Goal: Check status: Check status

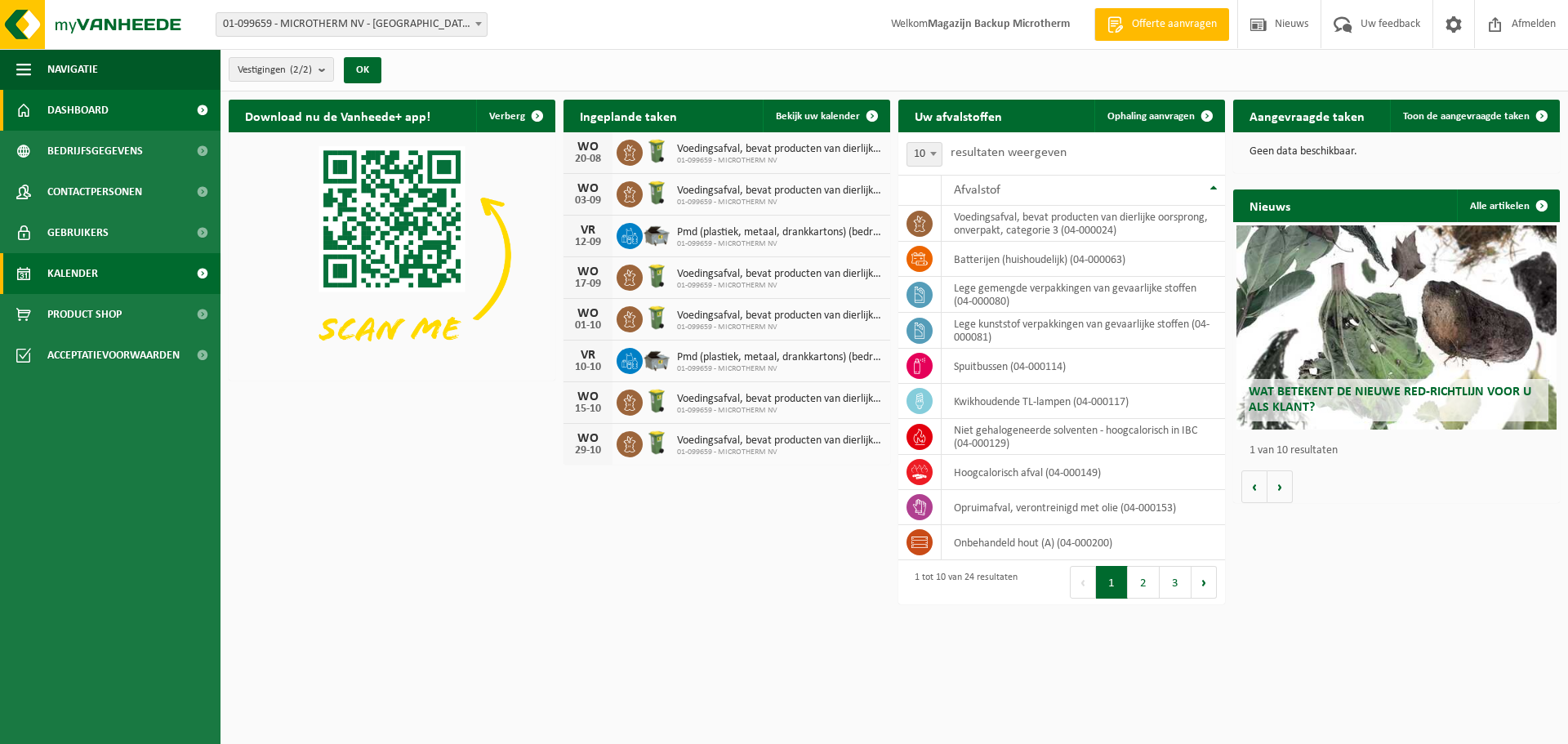
click at [69, 267] on span "Kalender" at bounding box center [72, 273] width 51 height 41
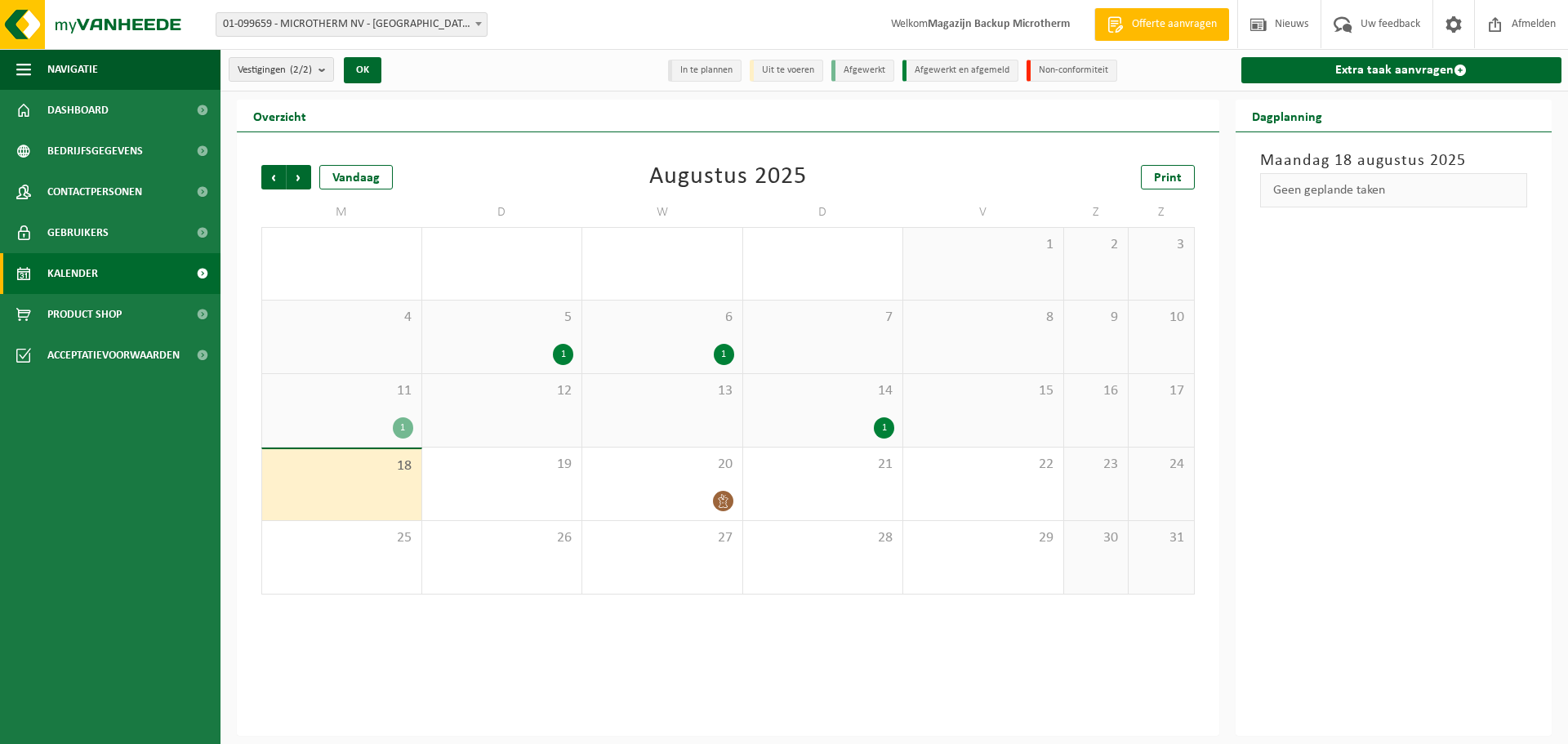
click at [404, 429] on div "1" at bounding box center [403, 428] width 20 height 21
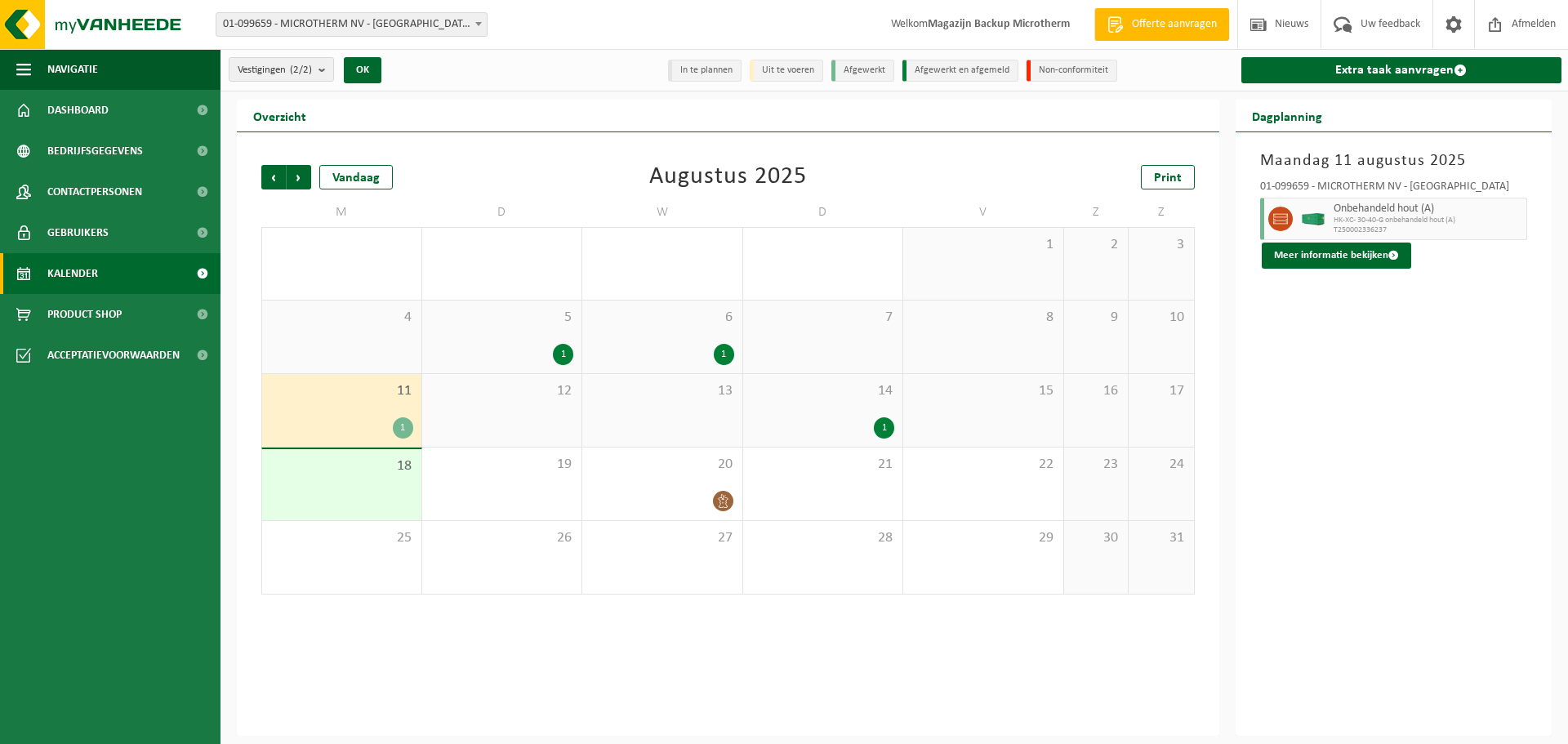
click at [889, 428] on div "1" at bounding box center [884, 428] width 20 height 21
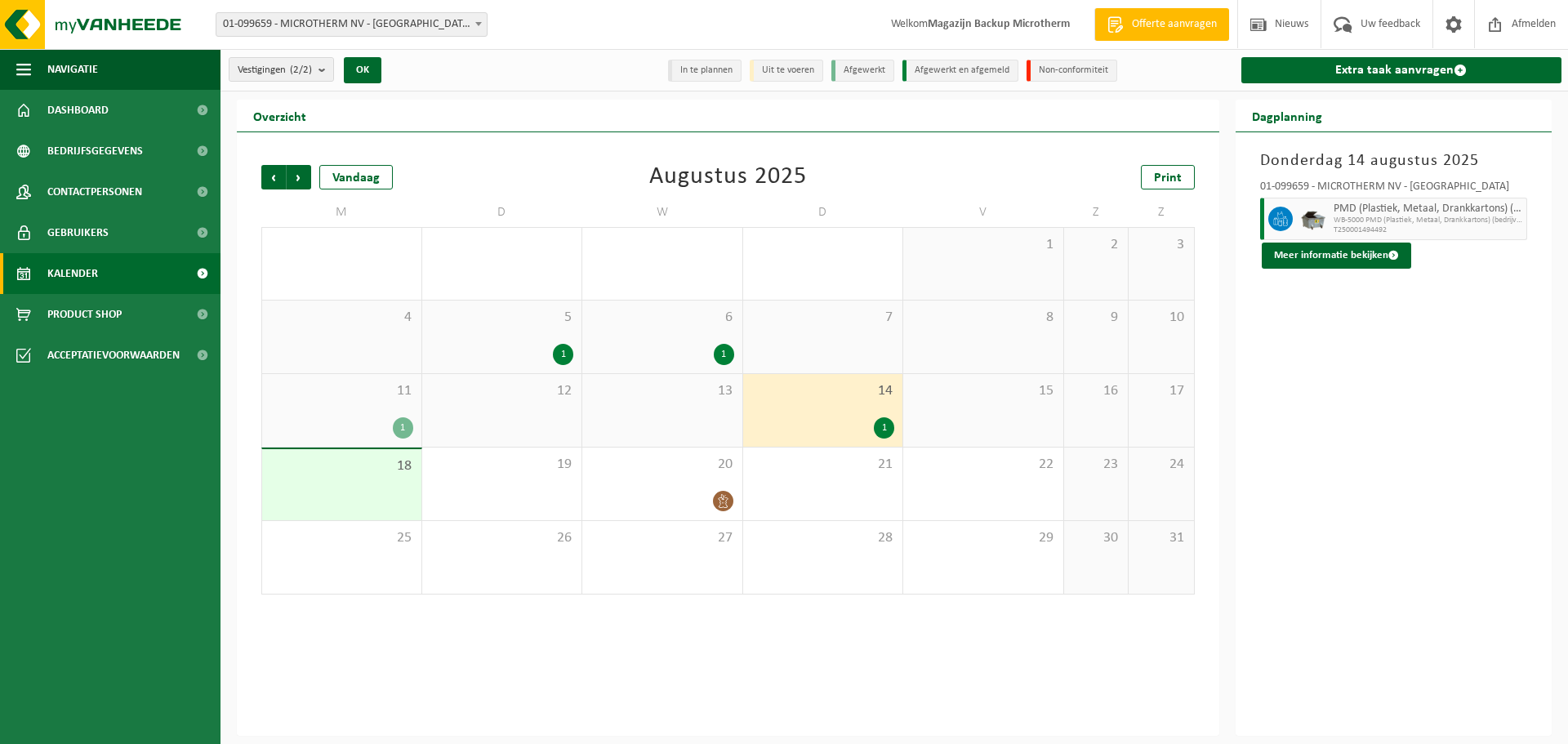
click at [556, 349] on div "1" at bounding box center [563, 354] width 20 height 21
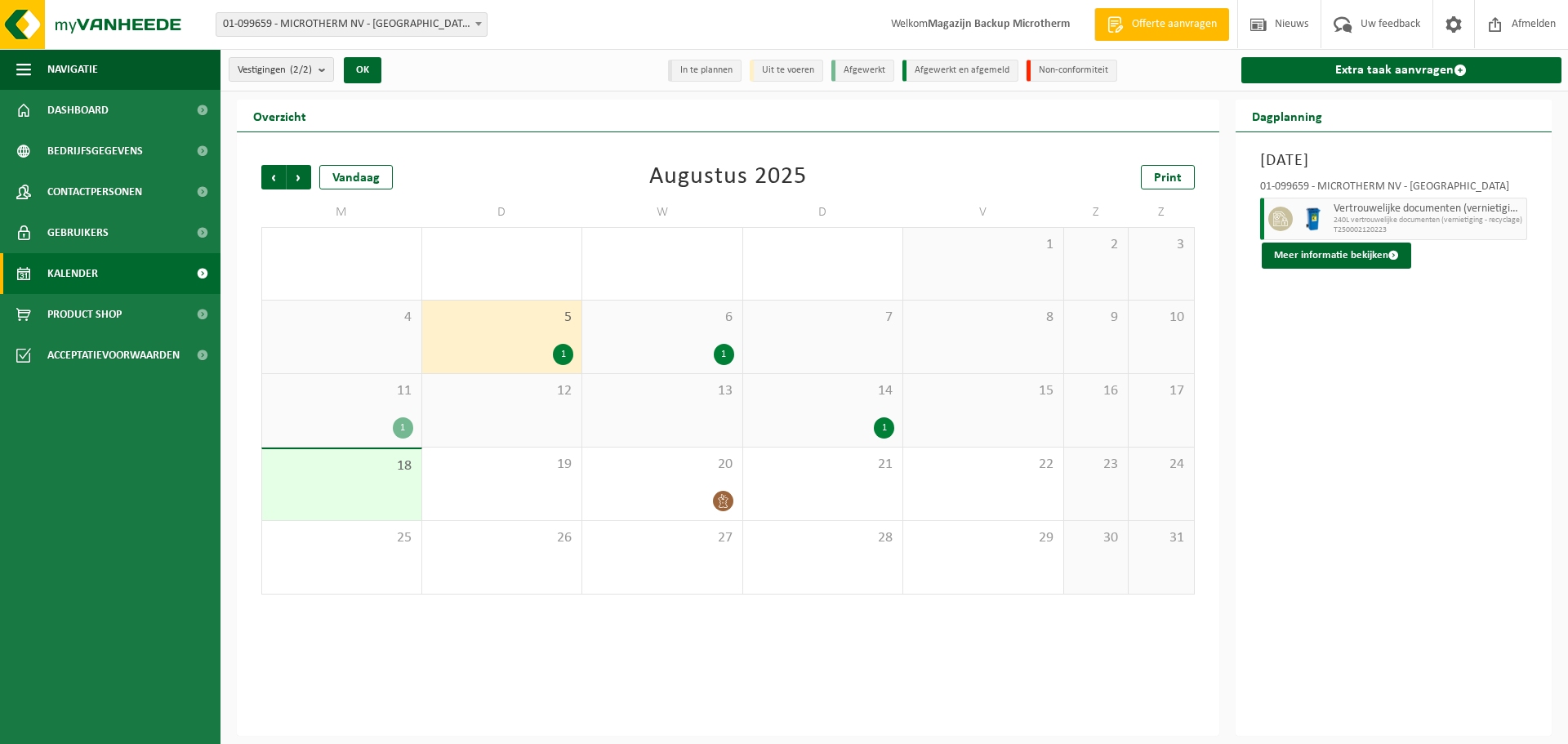
click at [718, 353] on div "1" at bounding box center [724, 354] width 20 height 21
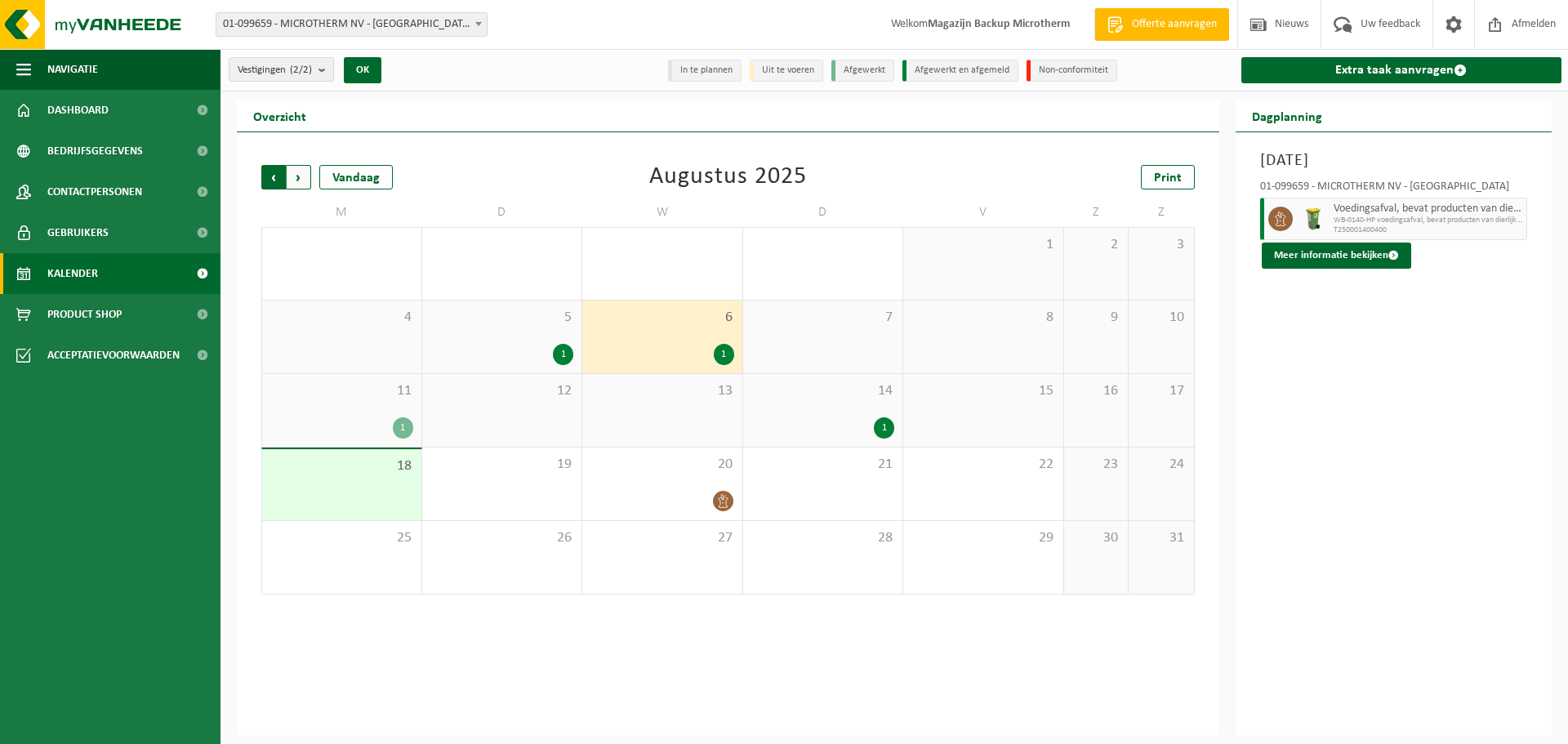
click at [301, 182] on span "Volgende" at bounding box center [299, 177] width 24 height 24
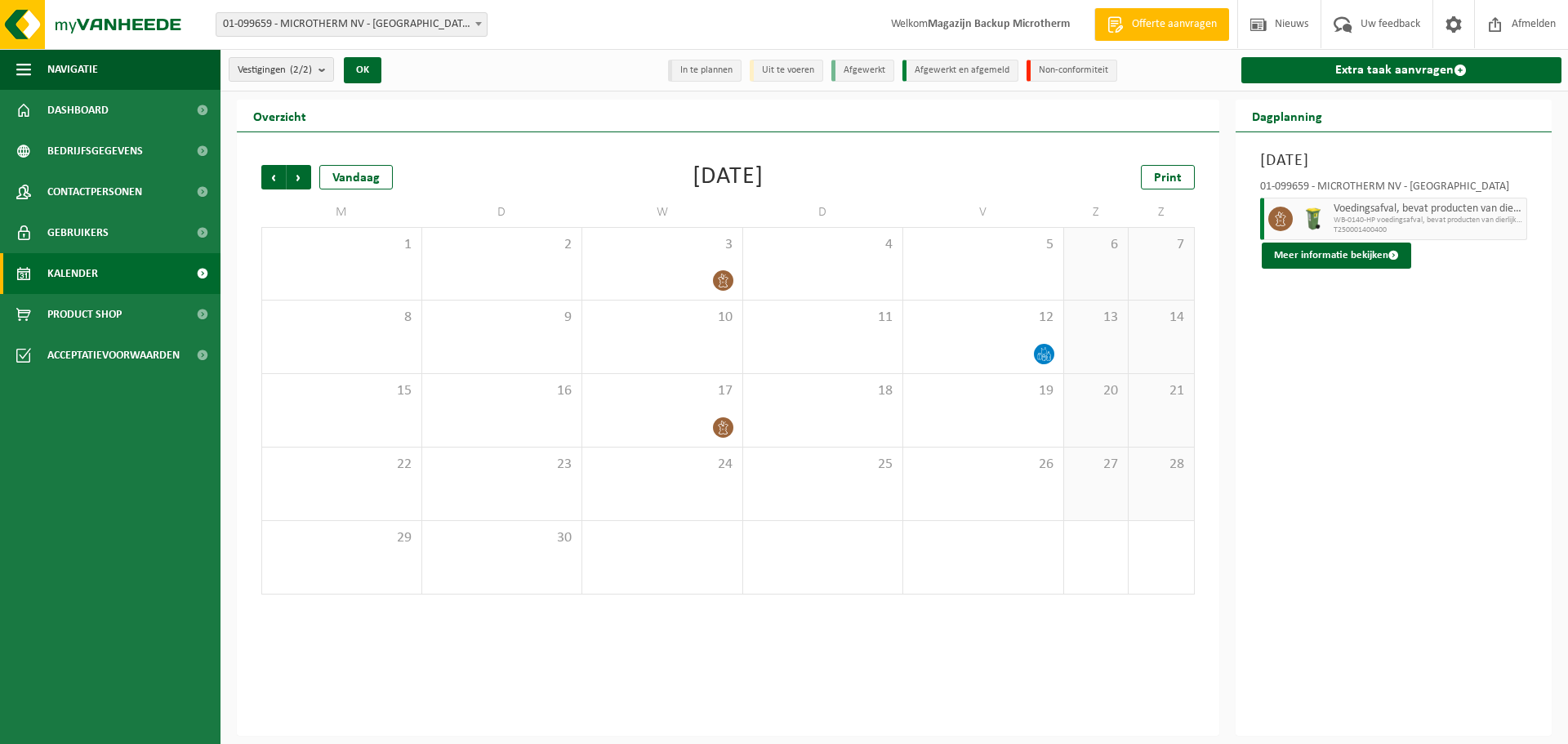
click at [301, 182] on span "Volgende" at bounding box center [299, 177] width 24 height 24
click at [260, 180] on div "Vorige Volgende Vandaag Oktober 2025 Print M D W D V Z Z 29 30 1 2 3 4 5 6 7 8 …" at bounding box center [728, 379] width 950 height 462
click at [263, 179] on span "Vorige" at bounding box center [273, 177] width 24 height 24
click at [272, 178] on span "Vorige" at bounding box center [273, 177] width 24 height 24
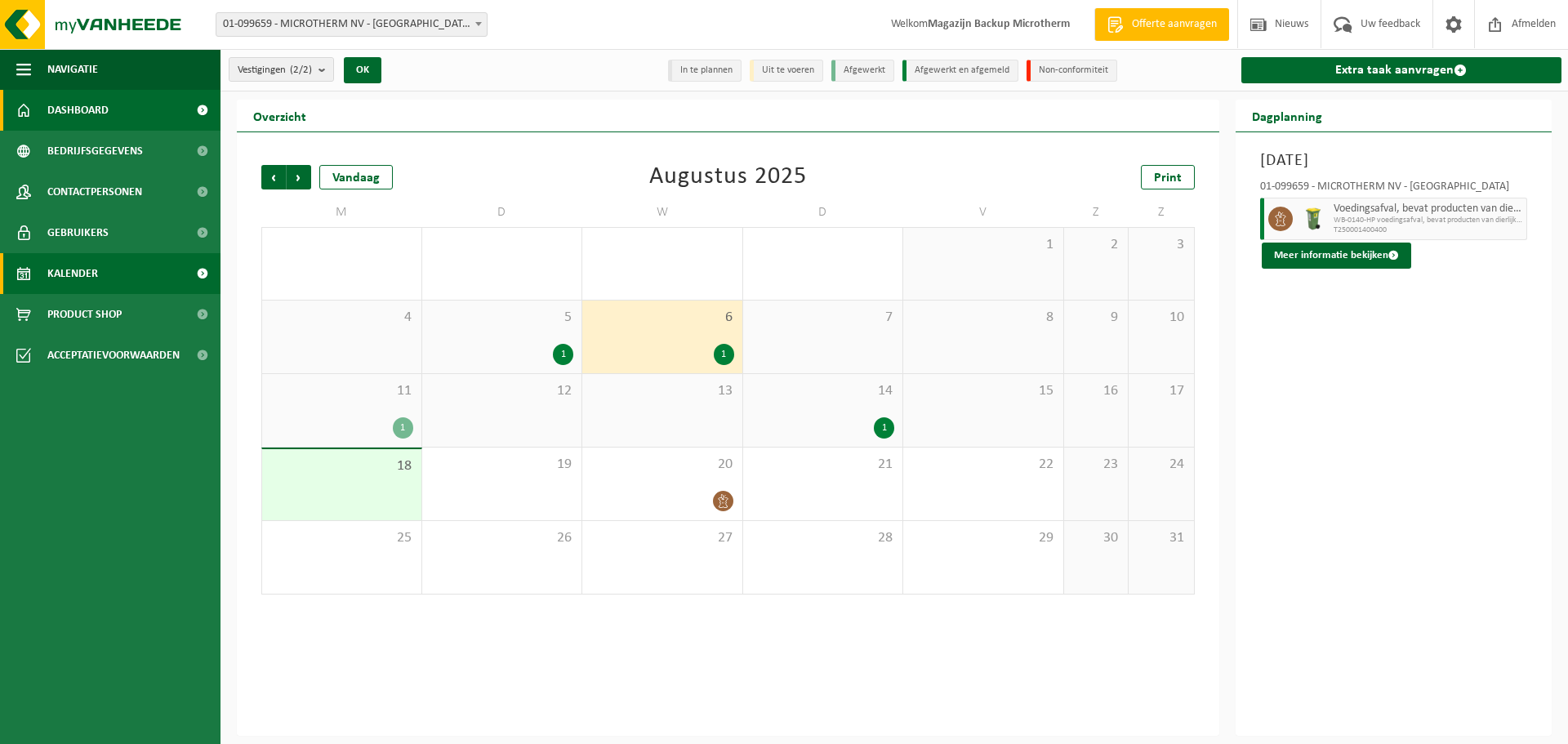
click at [103, 112] on span "Dashboard" at bounding box center [78, 110] width 61 height 41
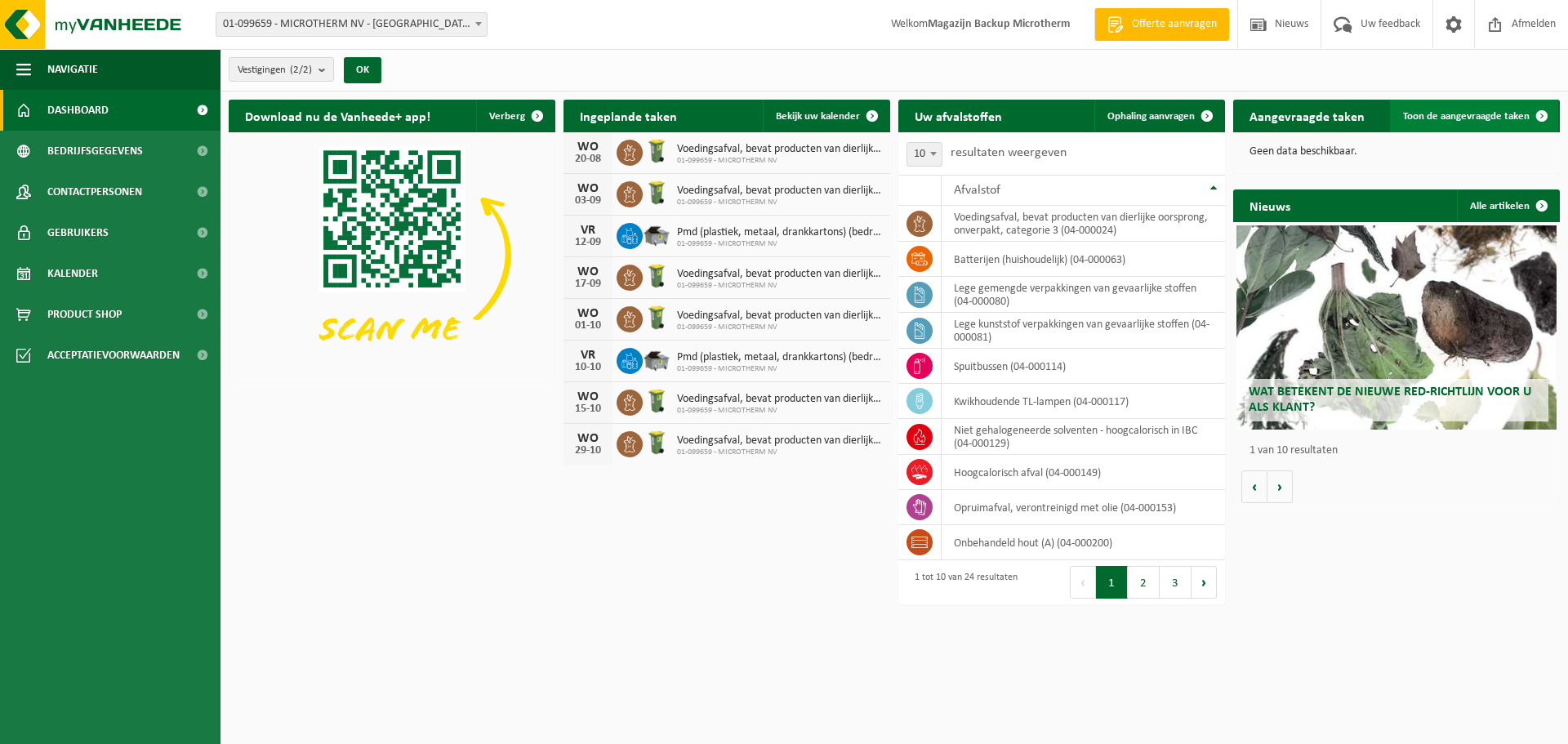
click at [1477, 118] on span "Toon de aangevraagde taken" at bounding box center [1466, 116] width 127 height 10
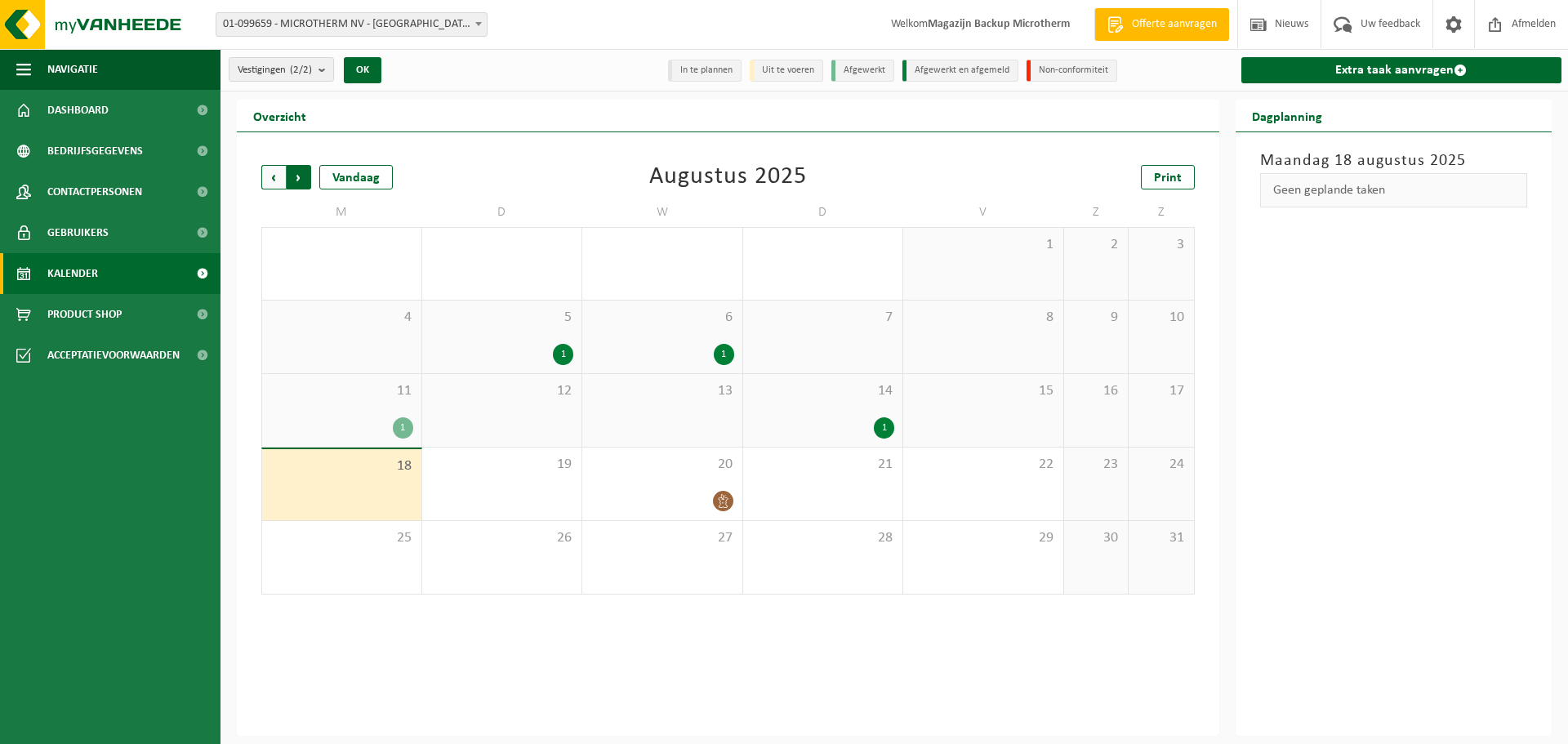
click at [267, 170] on span "Vorige" at bounding box center [273, 177] width 24 height 24
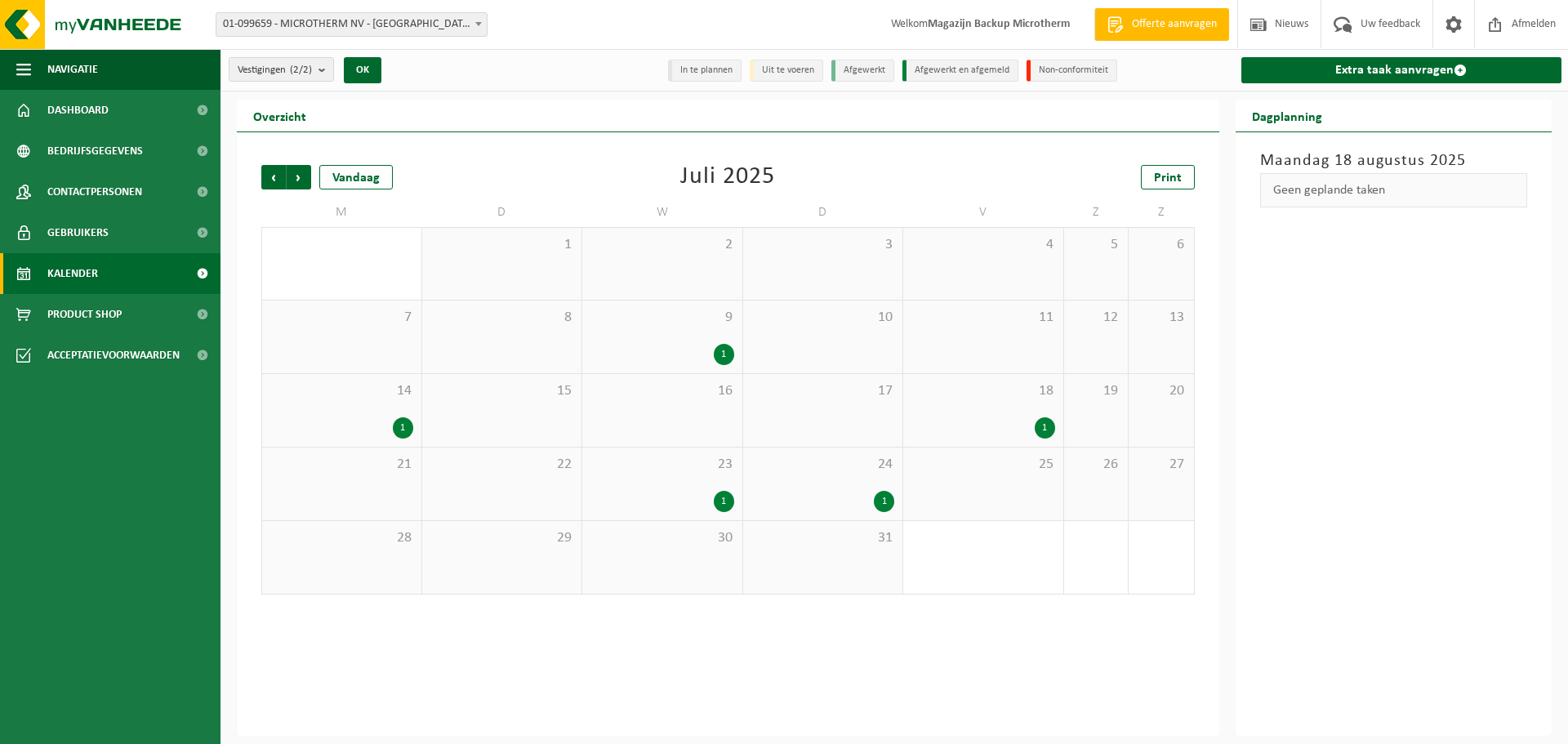
click at [725, 502] on div "1" at bounding box center [724, 501] width 20 height 21
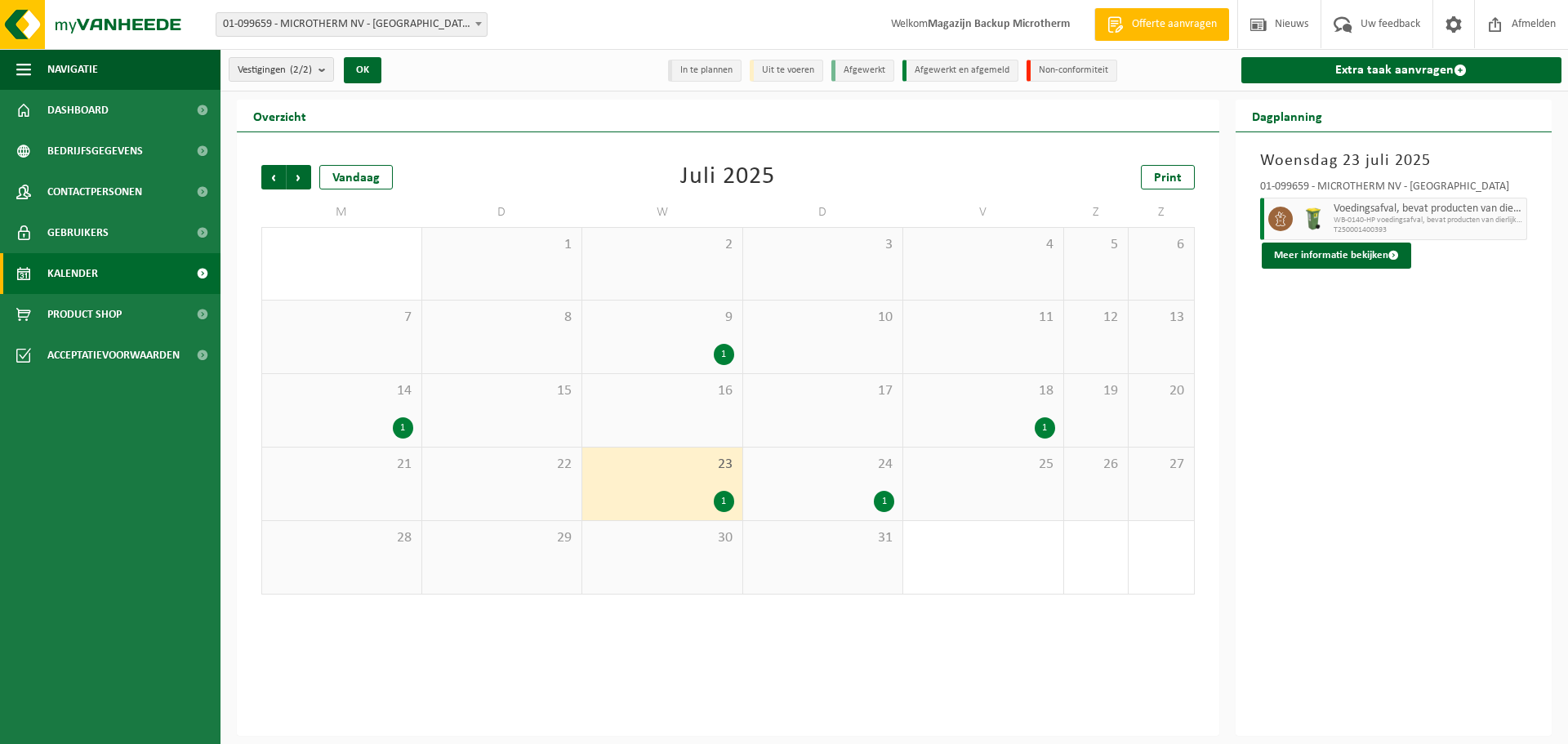
click at [882, 496] on div "1" at bounding box center [884, 501] width 20 height 21
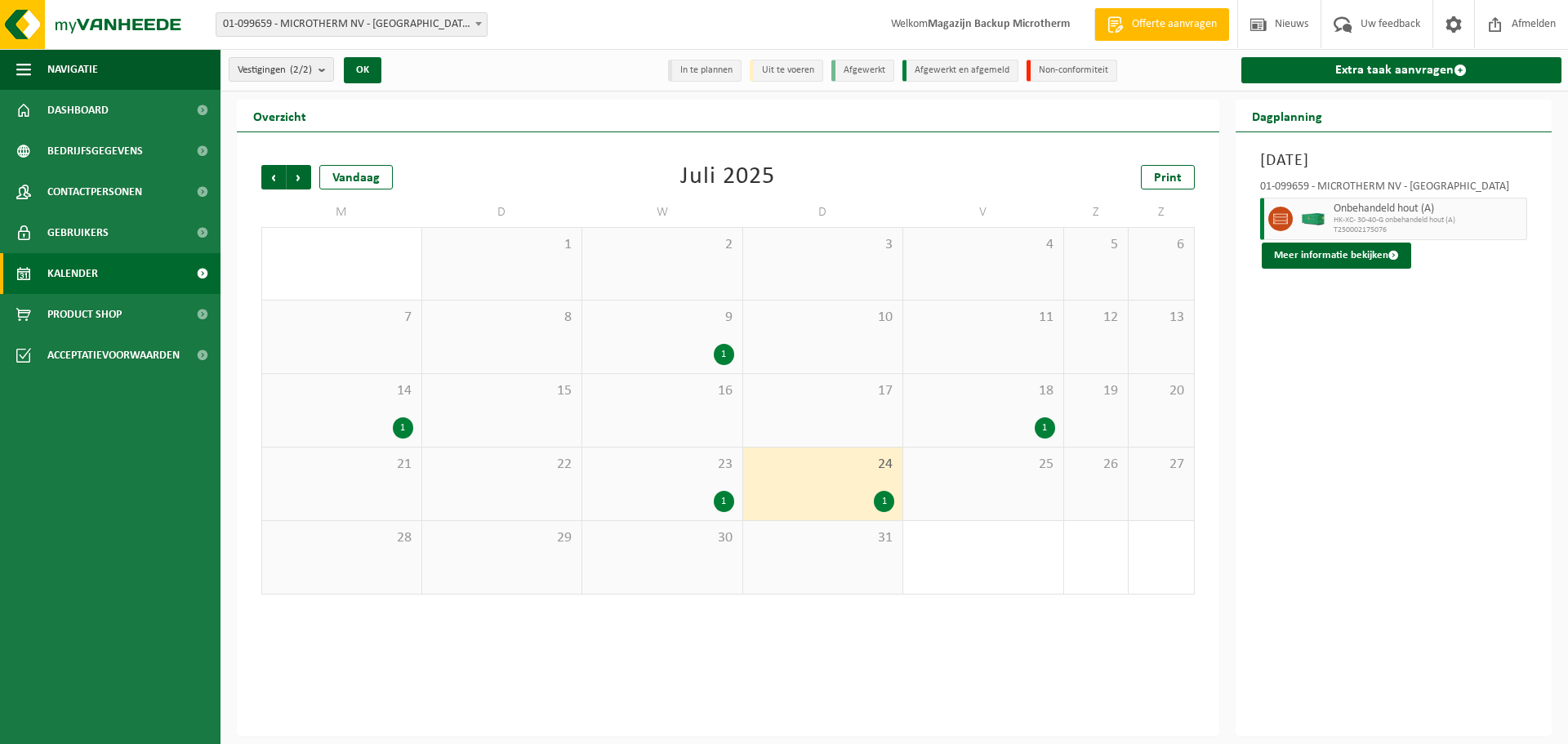
click at [1047, 431] on div "1" at bounding box center [1045, 428] width 20 height 21
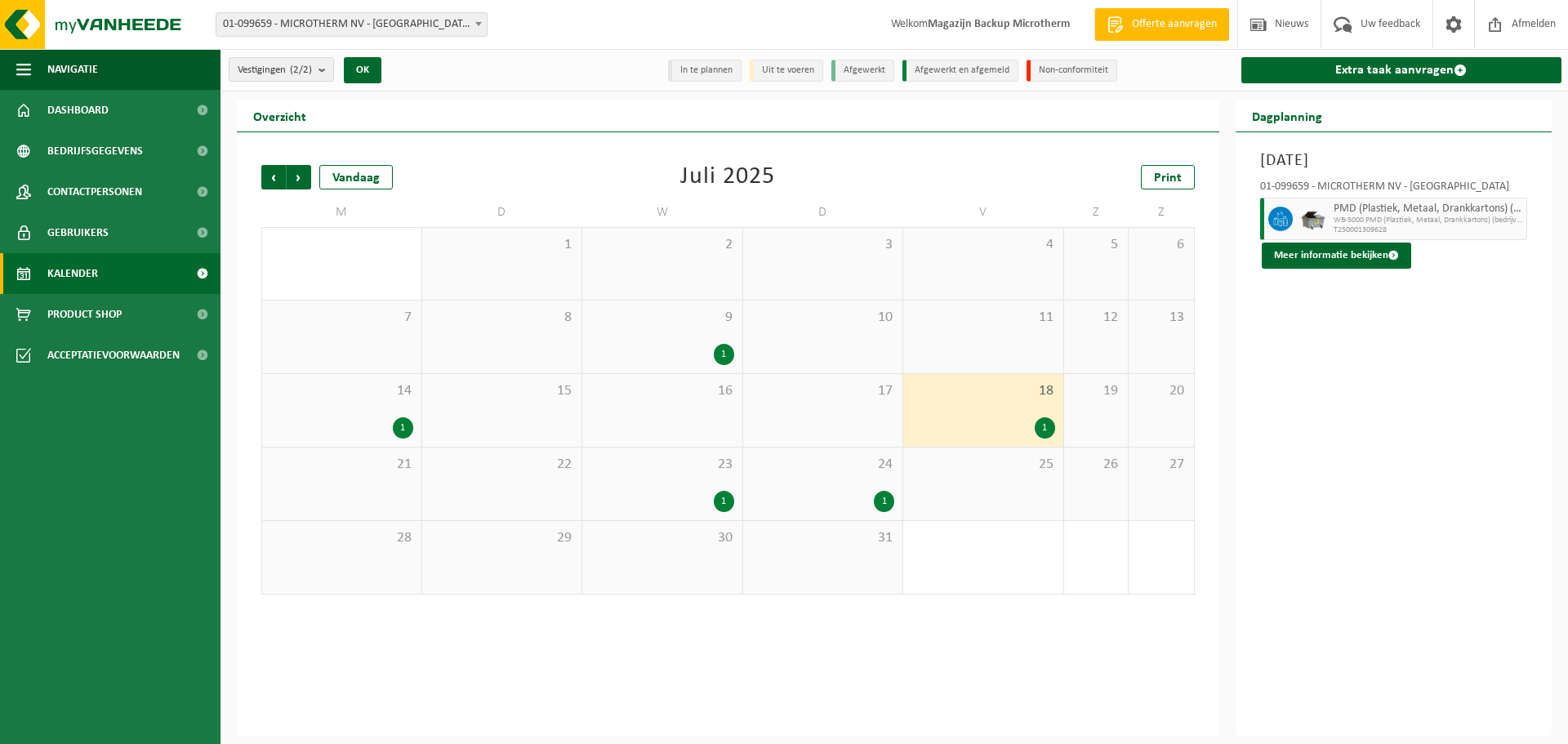
click at [723, 357] on div "1" at bounding box center [724, 354] width 20 height 21
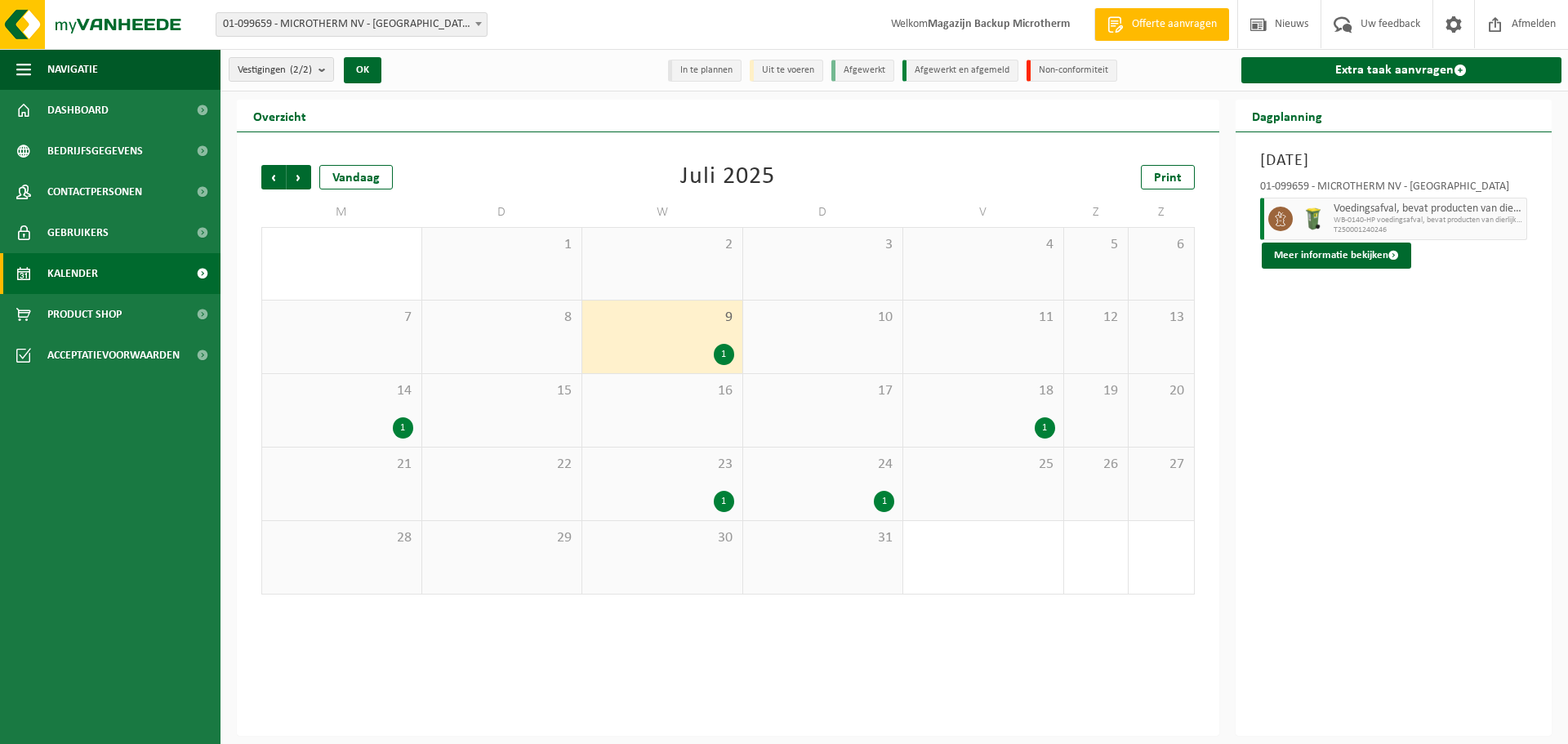
click at [404, 423] on div "1" at bounding box center [403, 428] width 20 height 21
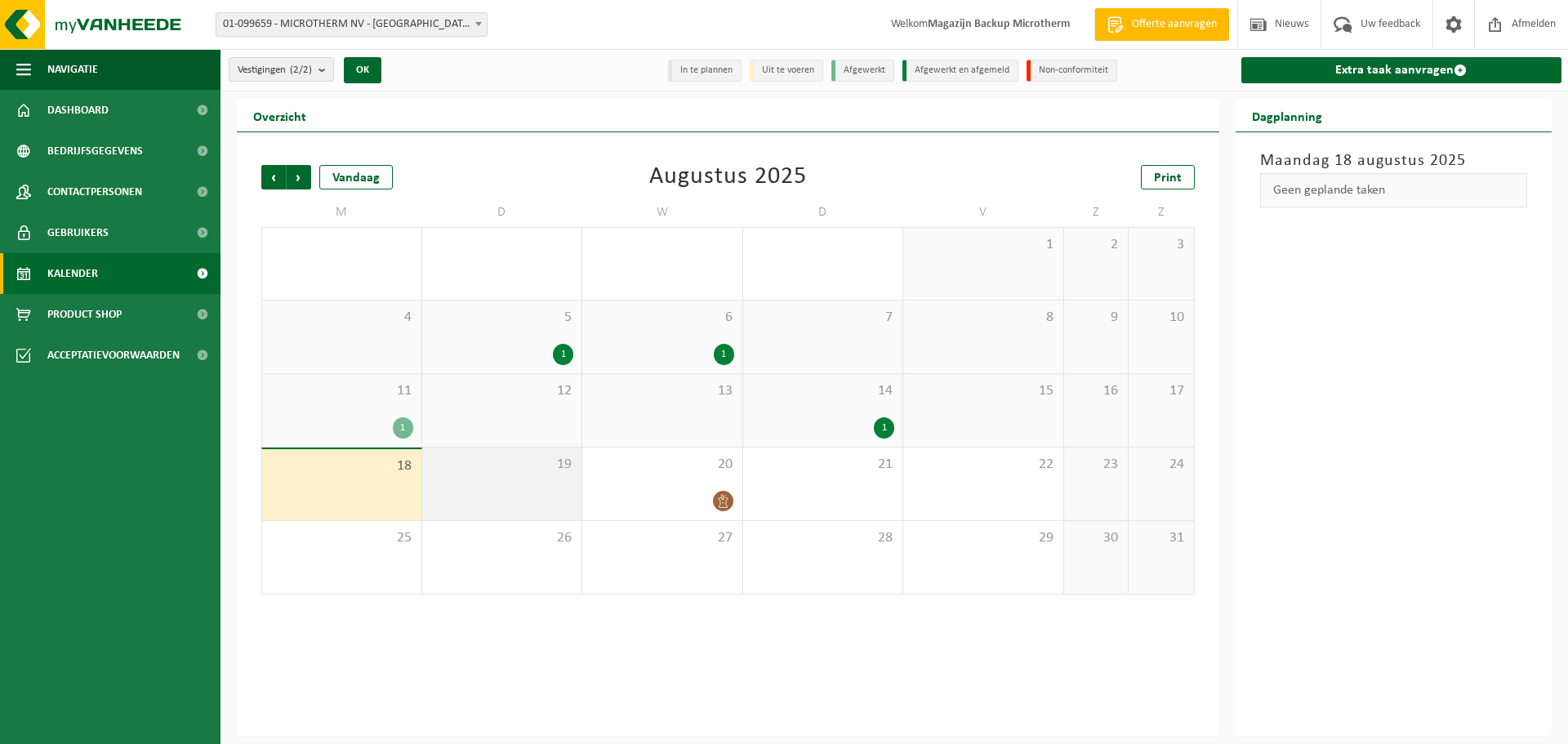
click at [557, 501] on div "19" at bounding box center [502, 484] width 160 height 72
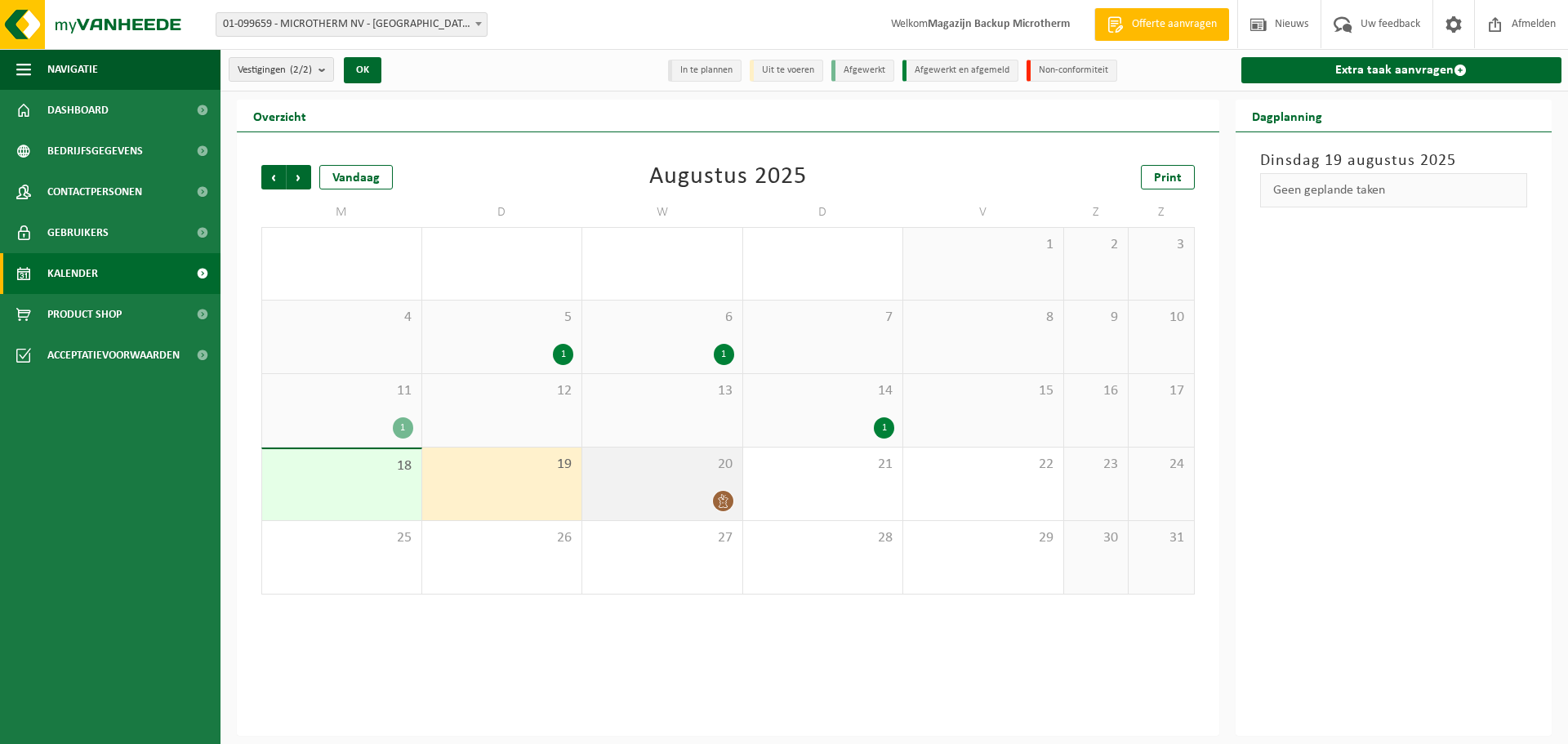
click at [639, 499] on div at bounding box center [662, 501] width 144 height 22
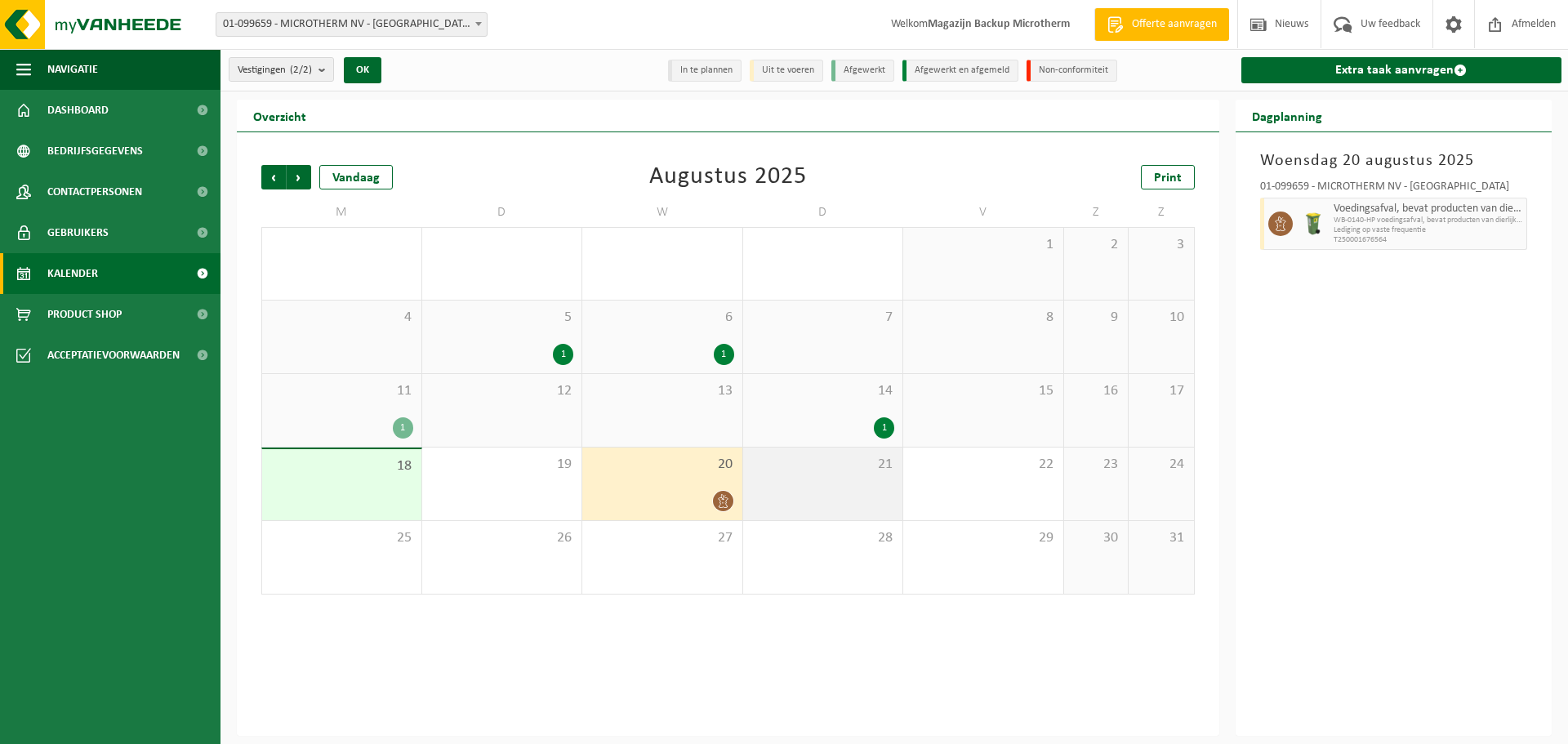
click at [797, 511] on div "21" at bounding box center [822, 484] width 160 height 72
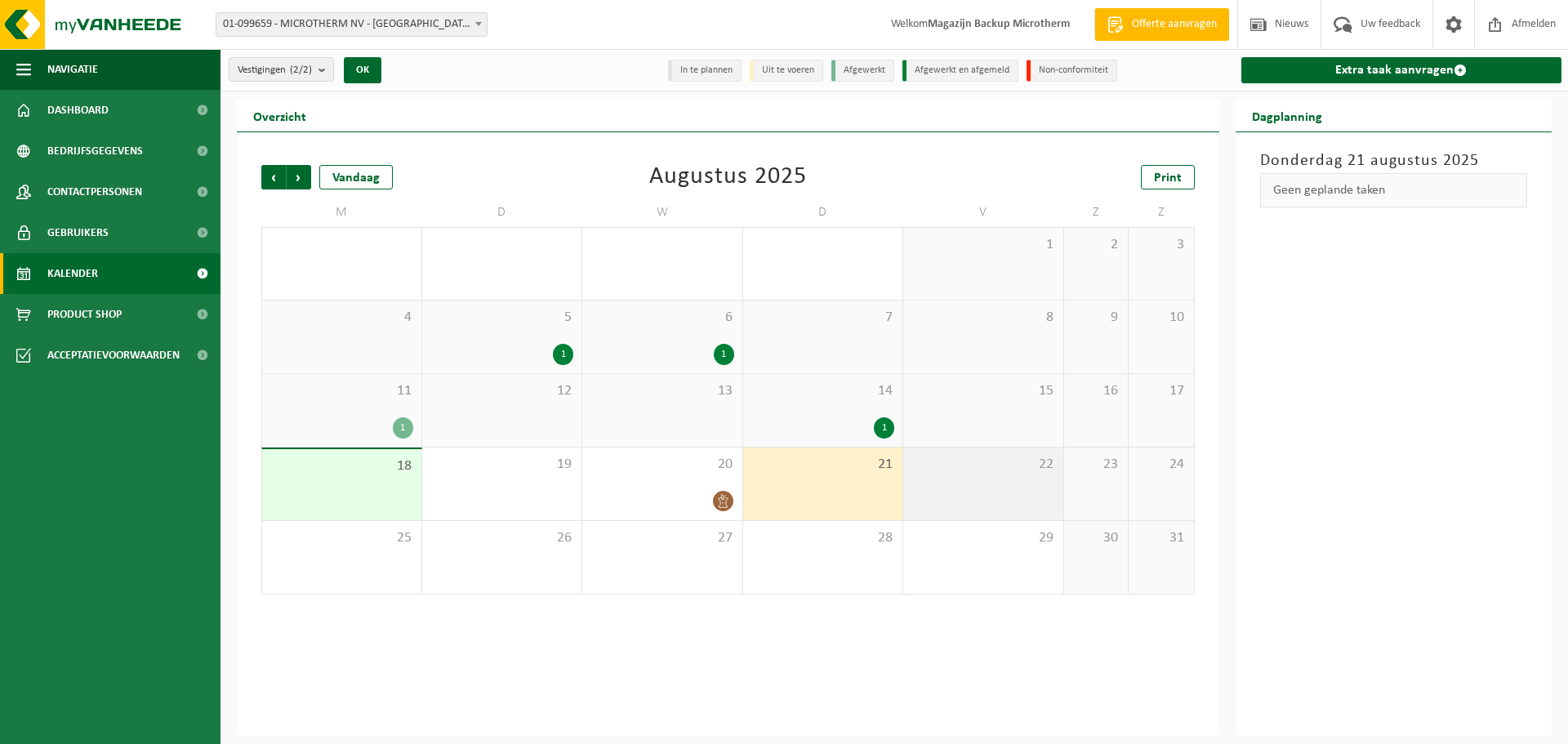
click at [1043, 501] on div "22" at bounding box center [983, 484] width 160 height 72
